Goal: Check status

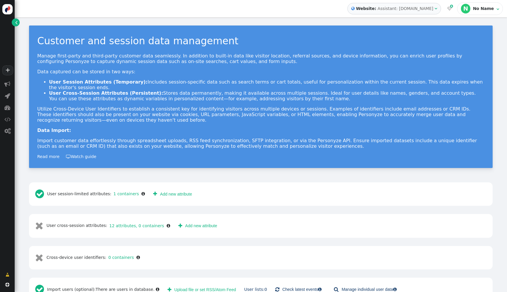
click at [414, 8] on div "Assistant: [DOMAIN_NAME]" at bounding box center [406, 9] width 56 height 6
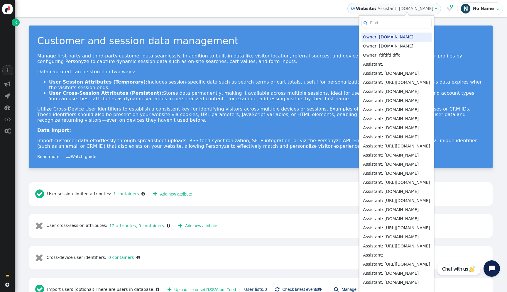
click at [483, 10] on div "No Name" at bounding box center [484, 8] width 22 height 5
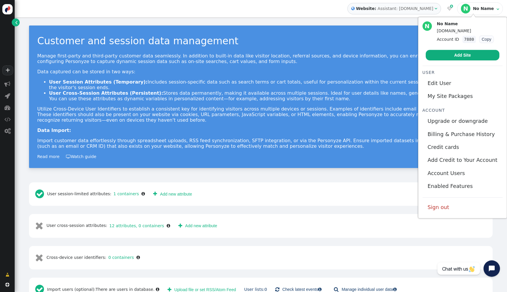
click at [401, 61] on p "Manage first-party and third-party customer data seamlessly. In addition to bui…" at bounding box center [260, 58] width 447 height 11
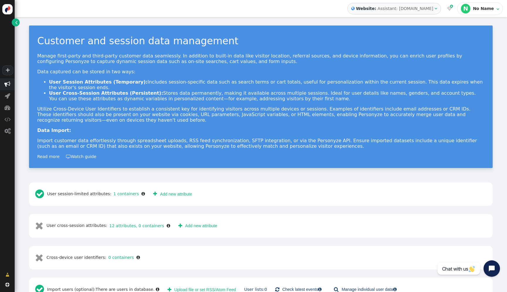
click at [8, 86] on span "" at bounding box center [7, 84] width 6 height 6
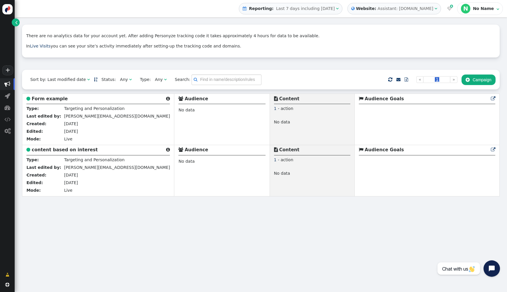
click at [328, 9] on span "Last 7 days including [DATE]" at bounding box center [305, 8] width 59 height 5
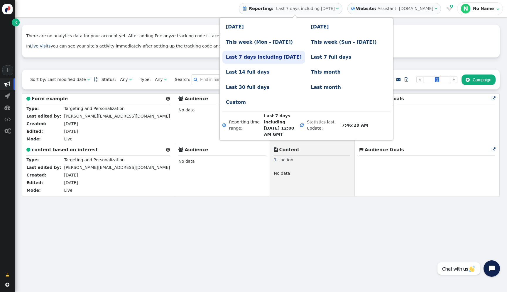
click at [396, 60] on div "There are no analytics data for your account yet. After adding Personyze tracki…" at bounding box center [261, 45] width 478 height 49
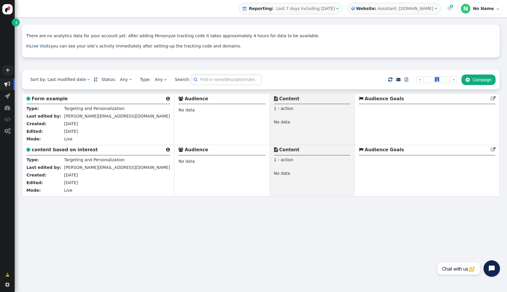
click at [322, 8] on span "Last 7 days including [DATE]" at bounding box center [305, 8] width 59 height 5
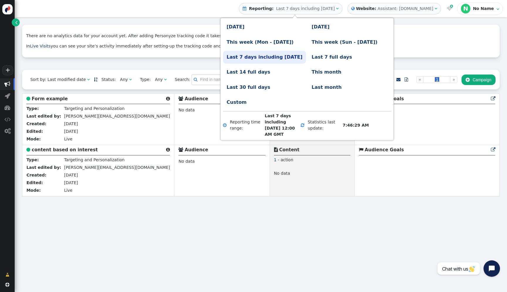
click at [428, 34] on p "There are no analytics data for your account yet. After adding Personyze tracki…" at bounding box center [260, 36] width 469 height 6
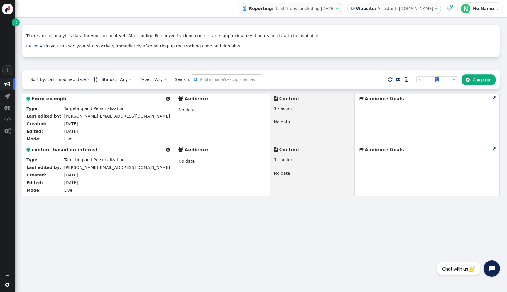
click at [301, 69] on div "There are no analytics data for your account yet. After adding Personyze tracki…" at bounding box center [261, 45] width 478 height 49
